Goal: Navigation & Orientation: Find specific page/section

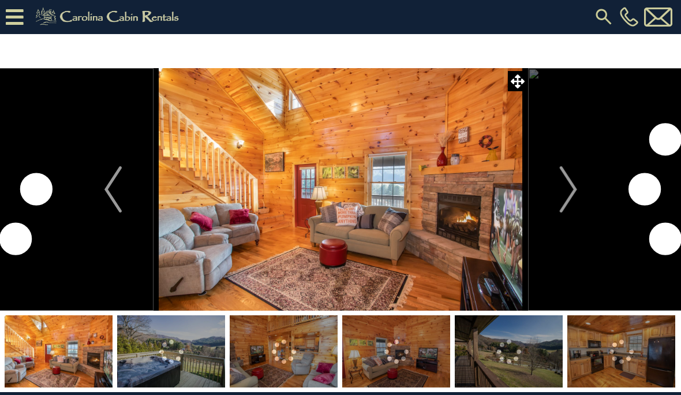
scroll to position [1, 0]
click at [559, 200] on button "Next" at bounding box center [568, 189] width 81 height 242
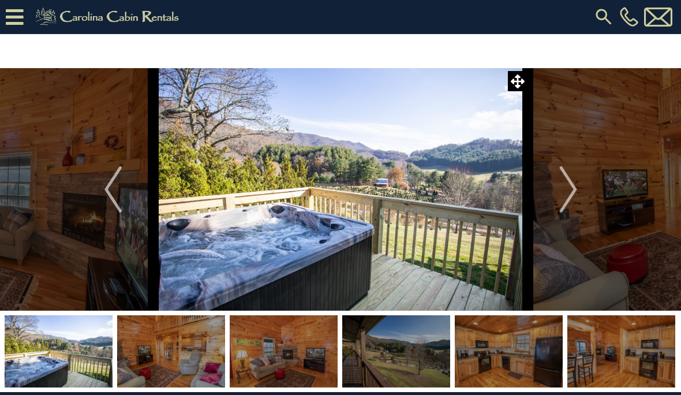
click at [561, 200] on img "Next" at bounding box center [567, 189] width 17 height 46
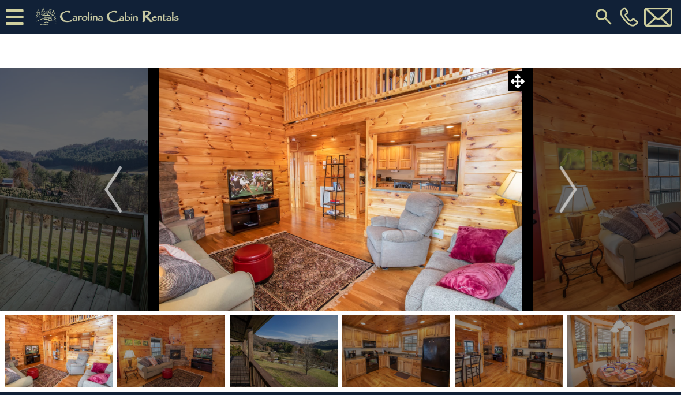
click at [561, 200] on img "Next" at bounding box center [567, 189] width 17 height 46
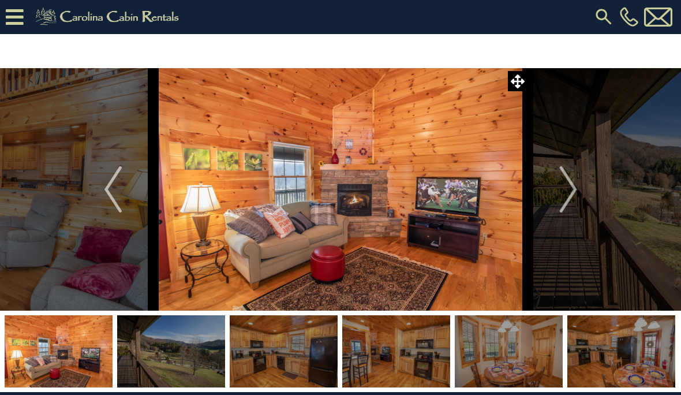
click at [570, 199] on img "Next" at bounding box center [567, 189] width 17 height 46
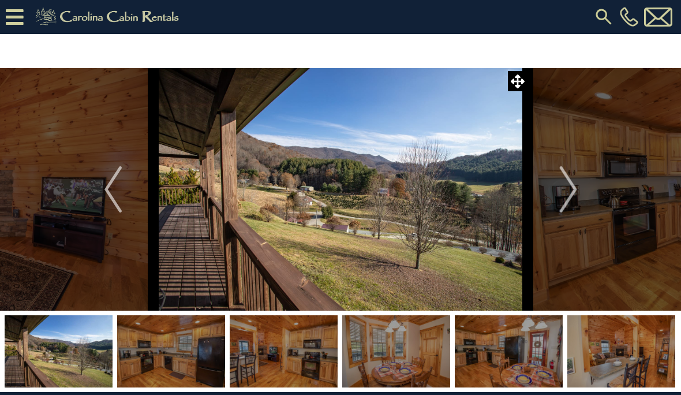
click at [562, 197] on img "Next" at bounding box center [567, 189] width 17 height 46
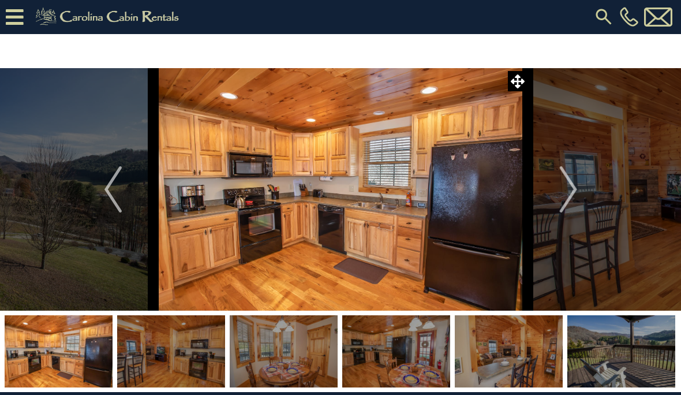
click at [563, 199] on img "Next" at bounding box center [567, 189] width 17 height 46
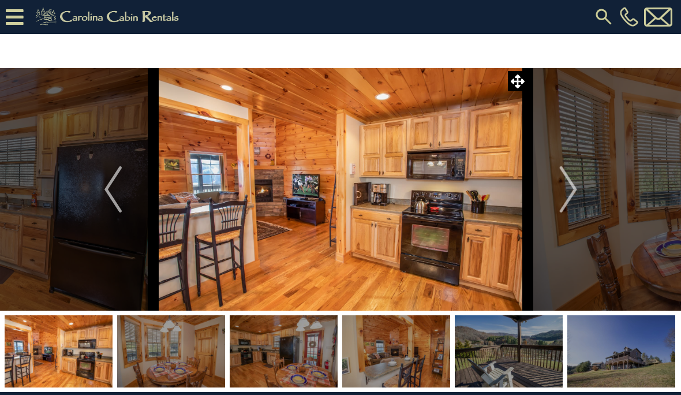
click at [562, 200] on img "Next" at bounding box center [567, 189] width 17 height 46
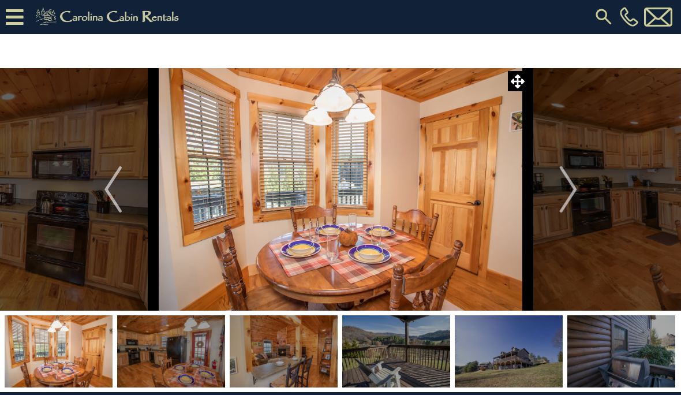
click at [560, 203] on img "Next" at bounding box center [567, 189] width 17 height 46
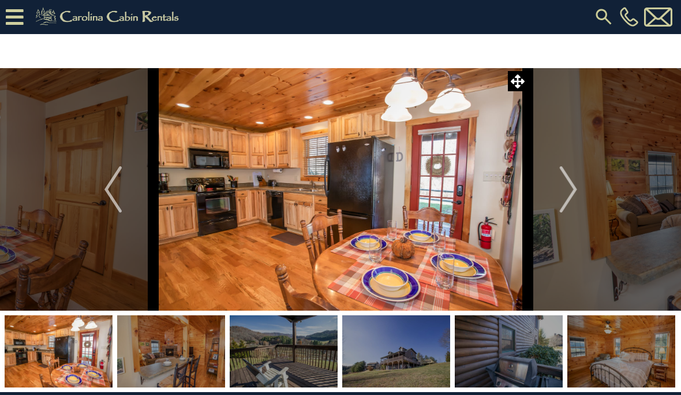
click at [566, 200] on img "Next" at bounding box center [567, 189] width 17 height 46
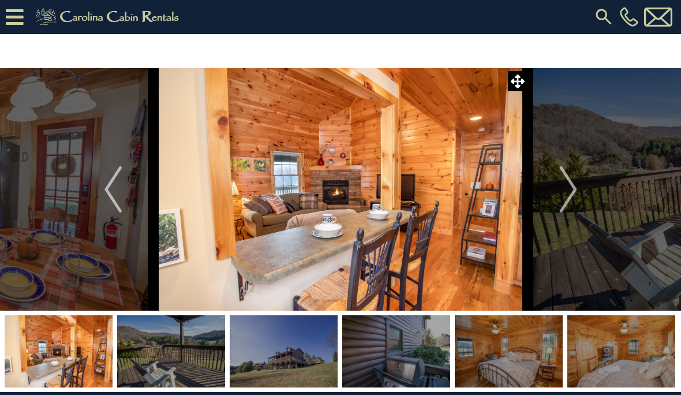
click at [559, 203] on button "Next" at bounding box center [568, 189] width 81 height 242
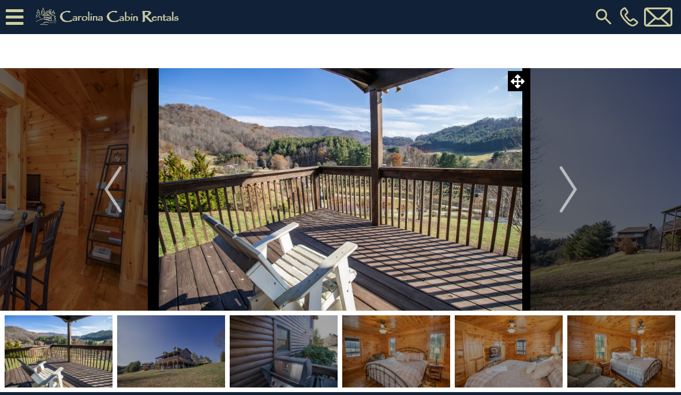
click at [562, 203] on img "Next" at bounding box center [567, 189] width 17 height 46
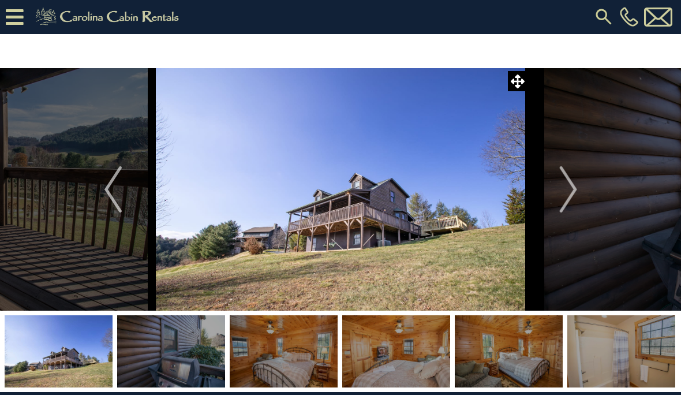
click at [554, 206] on button "Next" at bounding box center [568, 189] width 81 height 242
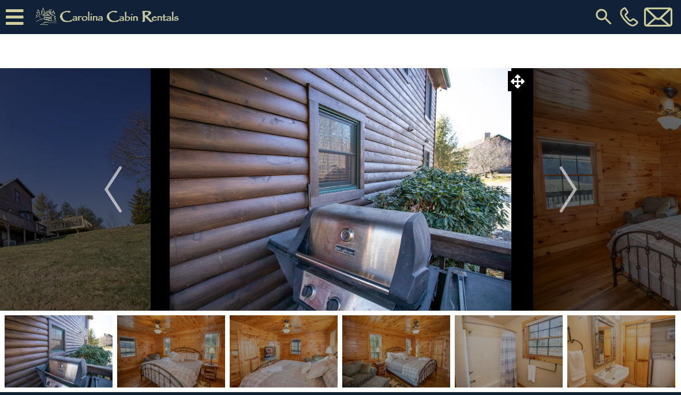
click at [549, 210] on button "Next" at bounding box center [568, 189] width 81 height 242
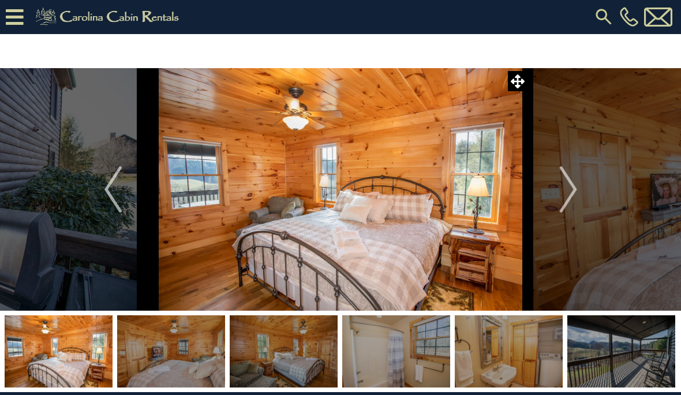
click at [559, 204] on button "Next" at bounding box center [568, 189] width 81 height 242
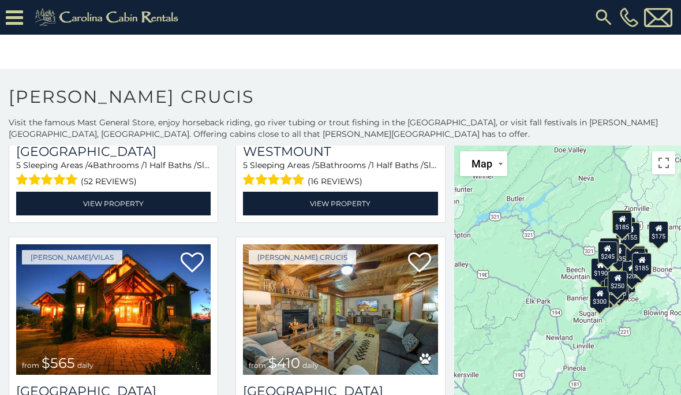
scroll to position [223, 0]
